Goal: Browse casually

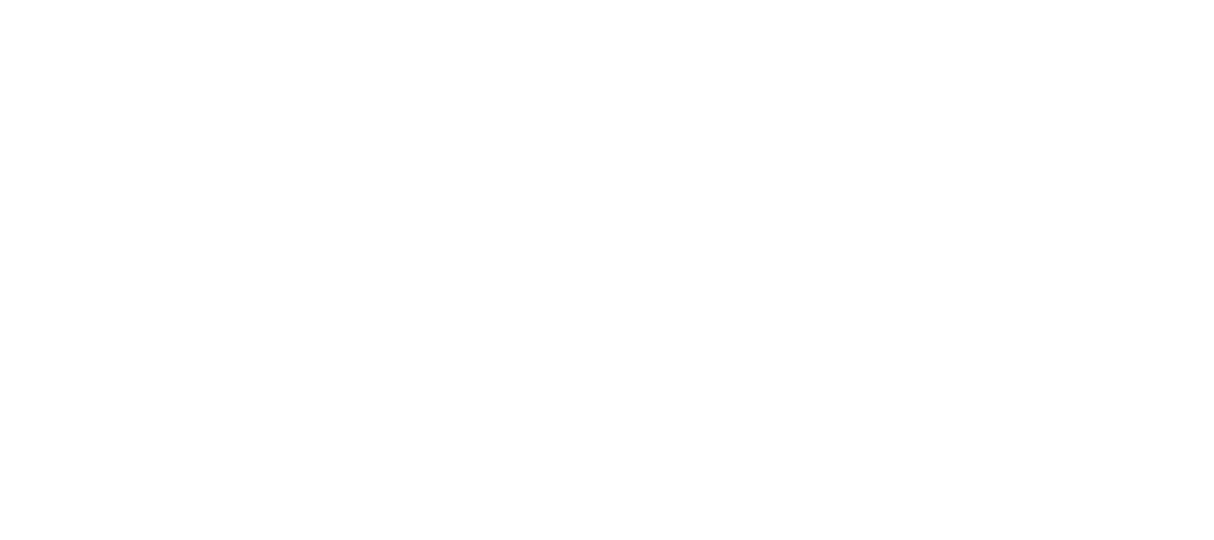
click at [245, 136] on div "Học lập trình và sử dụng AI , tất cả thông qua sức mạnh của trò chơi . Chúng tô…" at bounding box center [607, 386] width 1014 height 649
click at [245, 137] on div "Học lập trình và sử dụng AI , tất cả thông qua sức mạnh của trò chơi . Chúng tô…" at bounding box center [607, 386] width 1014 height 649
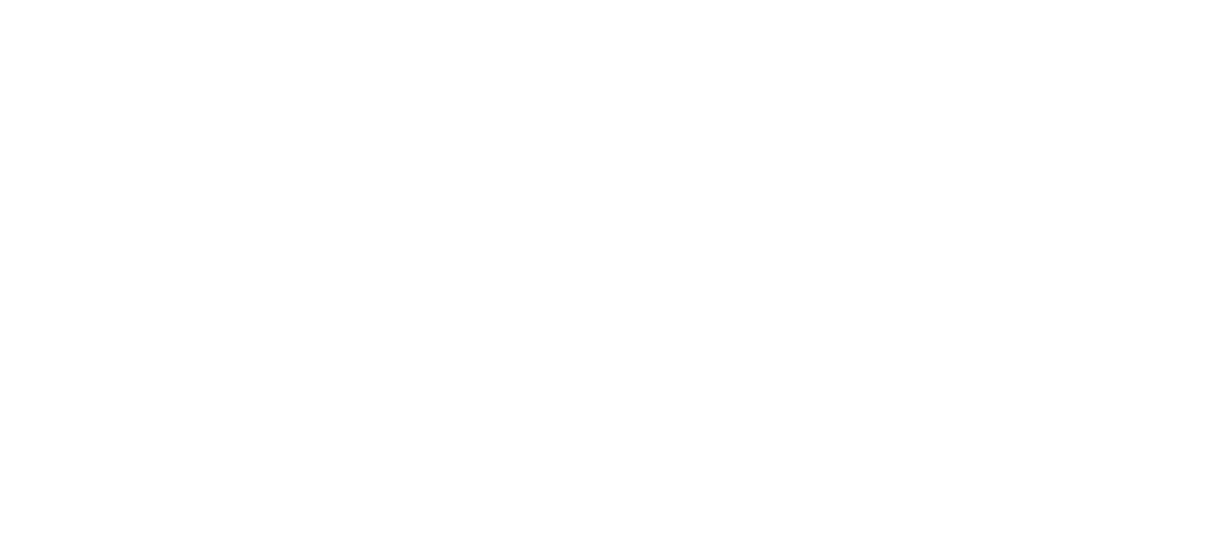
click at [245, 137] on div "Học lập trình và sử dụng AI , tất cả thông qua sức mạnh của trò chơi . Chúng tô…" at bounding box center [607, 386] width 1014 height 649
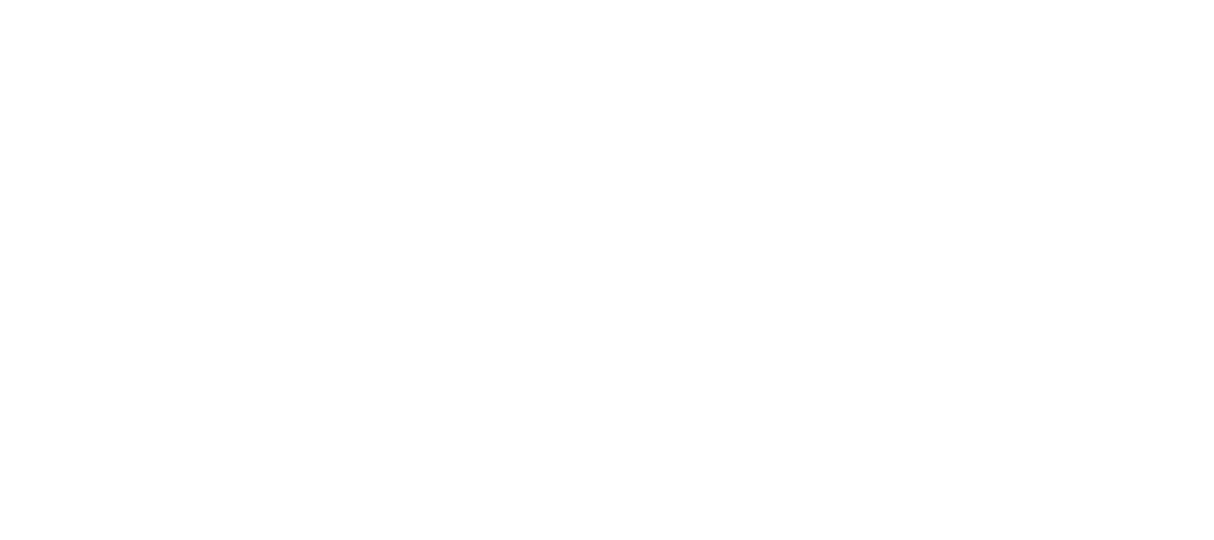
click at [245, 137] on div "Học lập trình và sử dụng AI , tất cả thông qua sức mạnh của trò chơi . Chúng tô…" at bounding box center [607, 386] width 1014 height 649
click at [861, 224] on img at bounding box center [853, 198] width 128 height 132
click at [517, 311] on img at bounding box center [805, 392] width 988 height 988
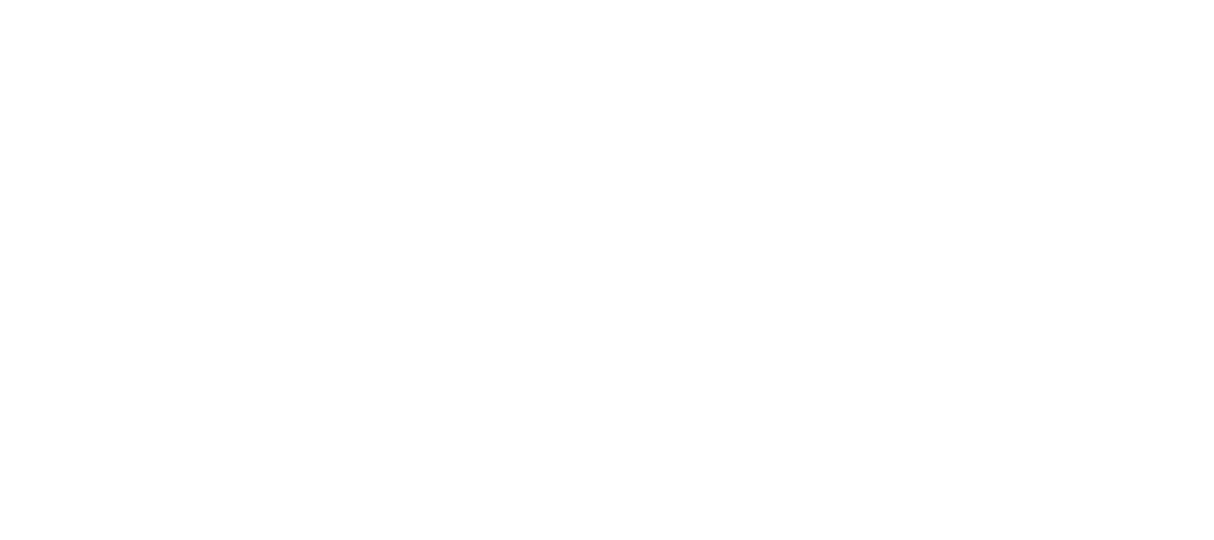
click at [517, 311] on img at bounding box center [805, 392] width 988 height 988
